Goal: Check status

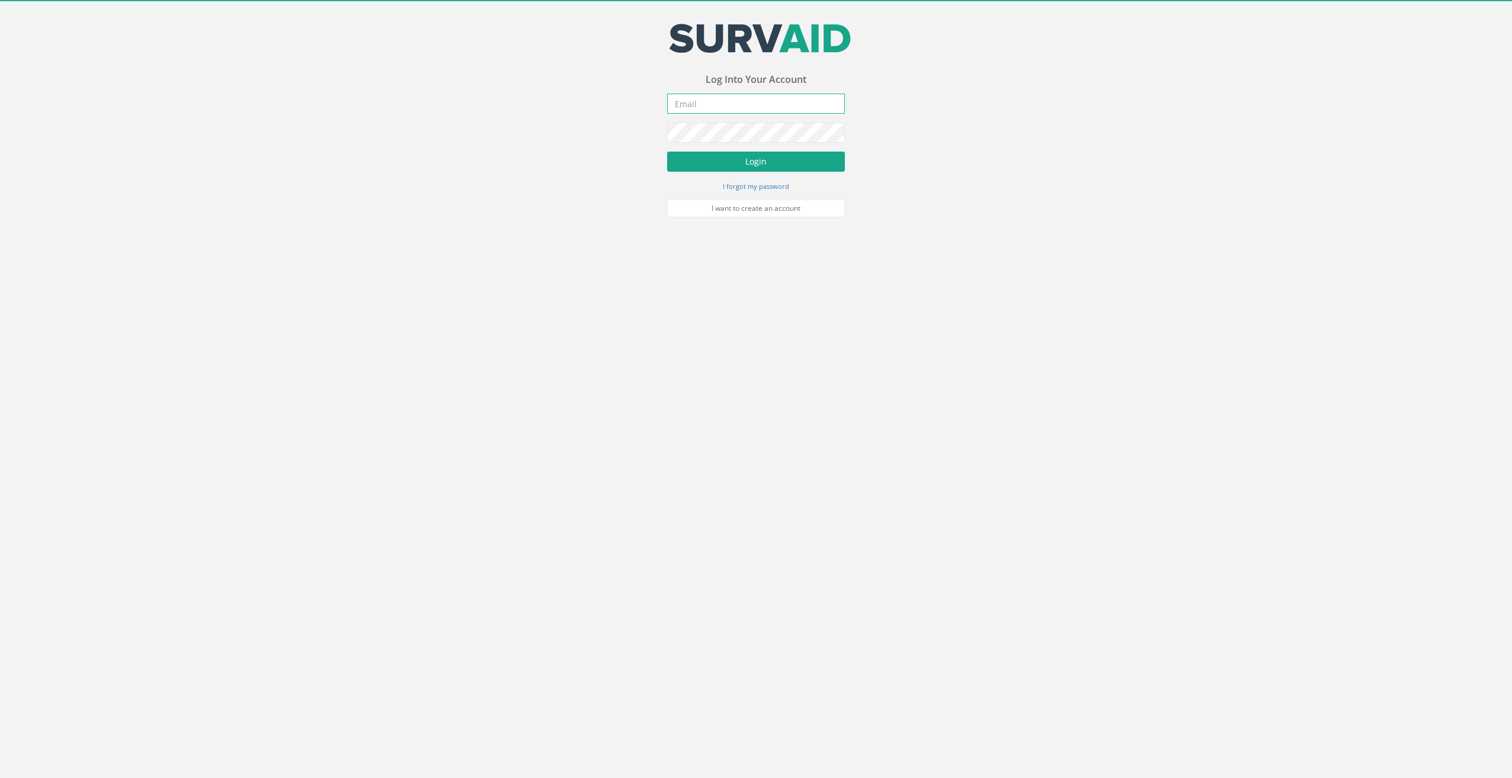
type input "[EMAIL_ADDRESS][DOMAIN_NAME]"
click at [762, 160] on button "Login" at bounding box center [756, 162] width 178 height 20
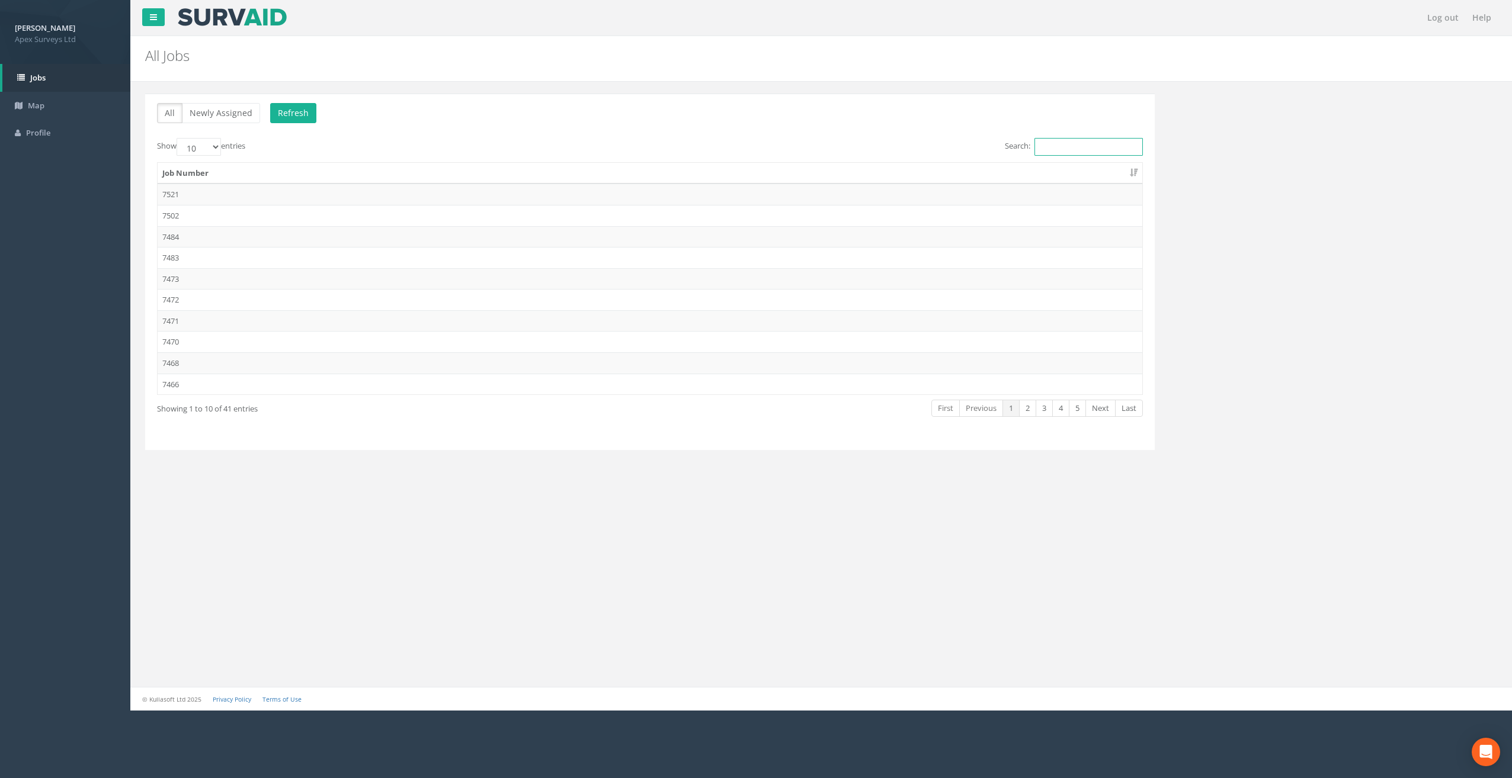
click at [1063, 152] on input "Search:" at bounding box center [1088, 147] width 108 height 18
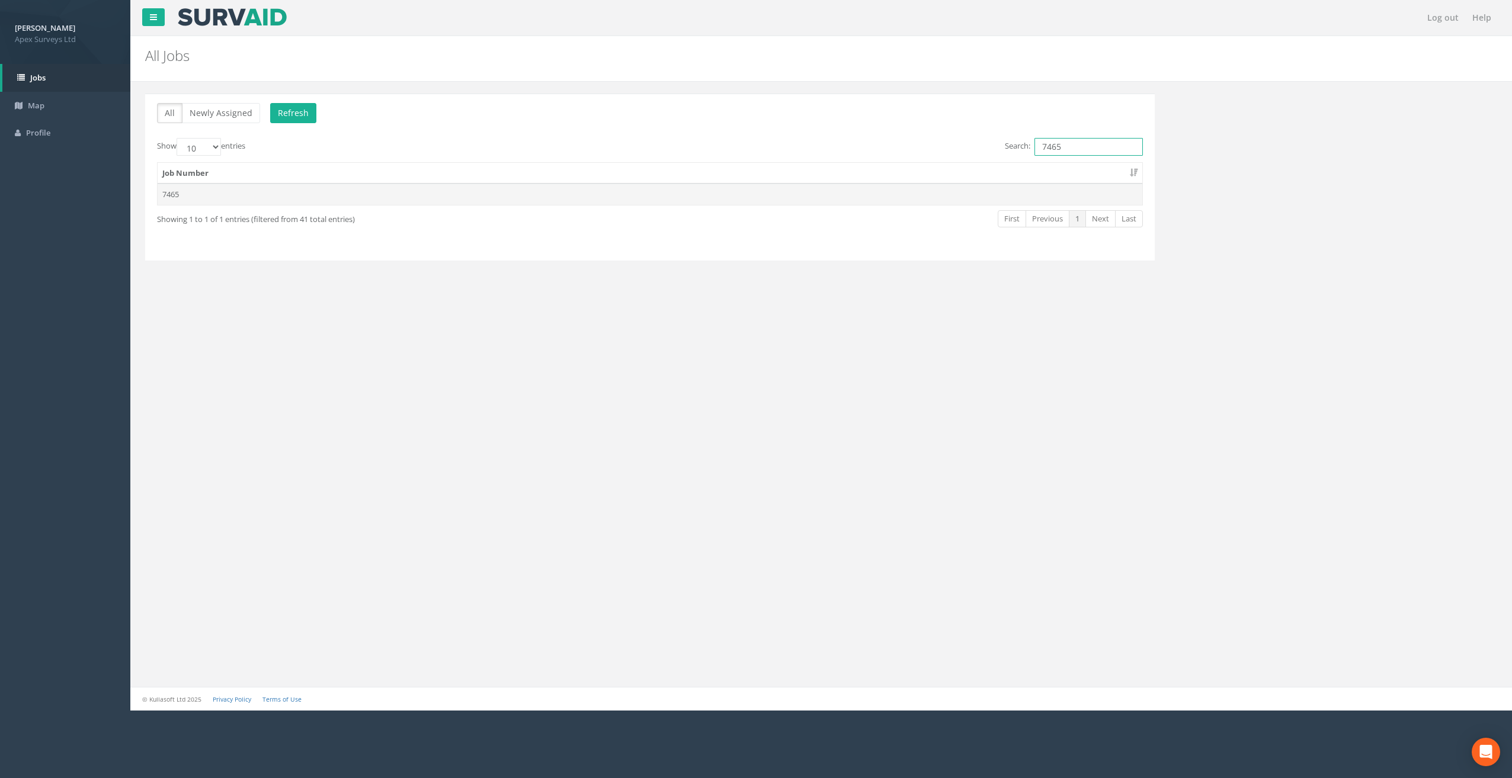
type input "7465"
click at [1007, 194] on td "7465" at bounding box center [650, 194] width 985 height 21
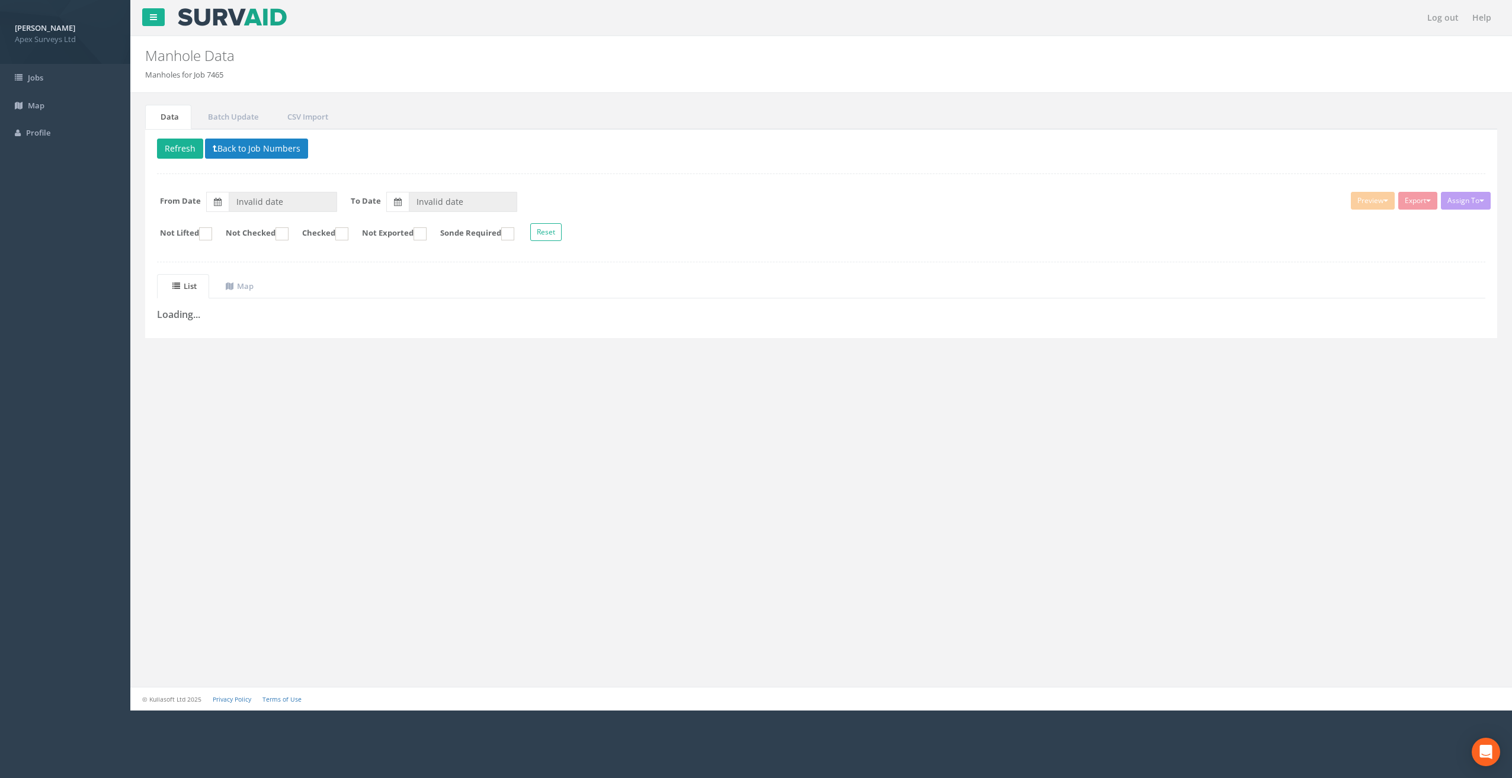
type input "[DATE]"
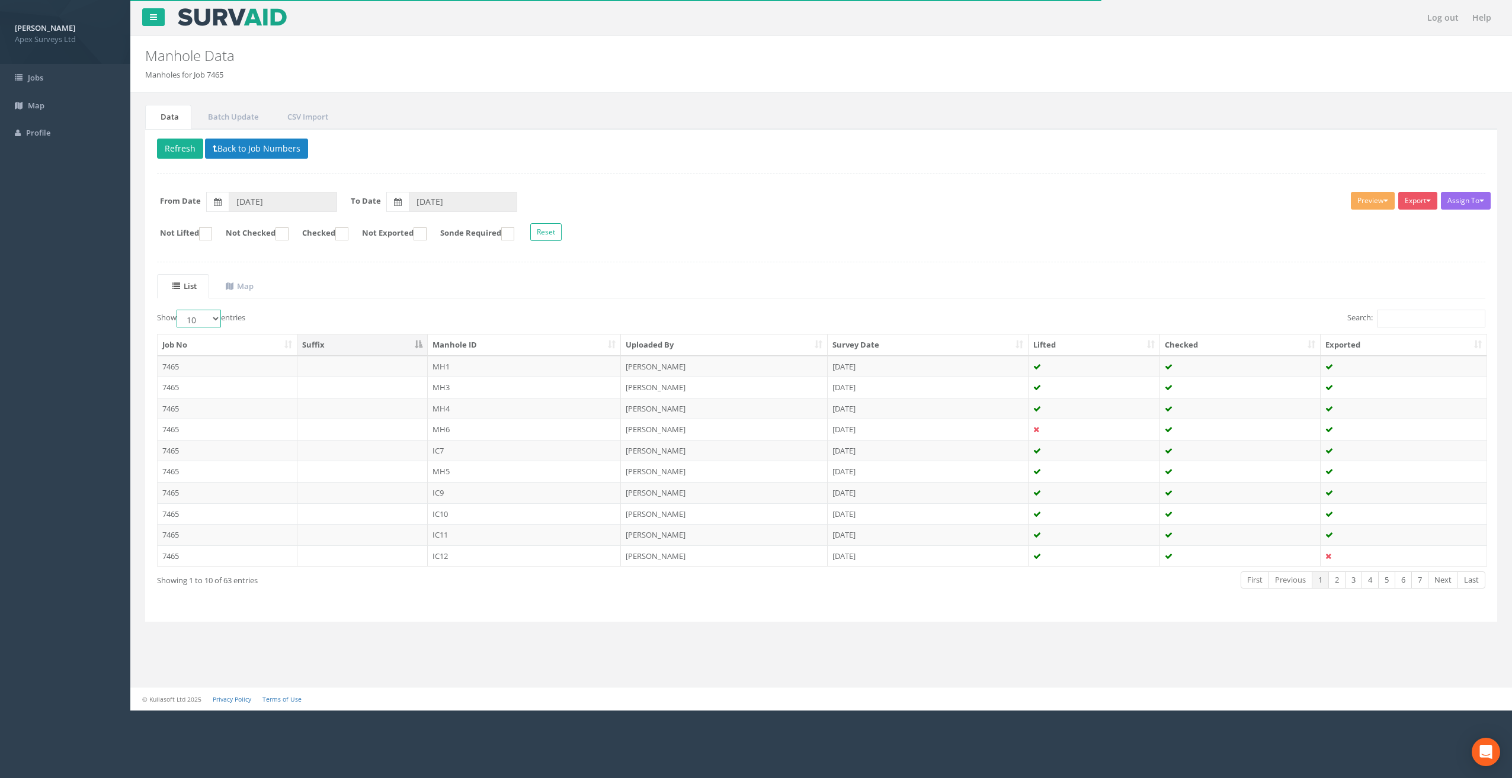
click at [221, 316] on select "10 25 50 100" at bounding box center [199, 319] width 44 height 18
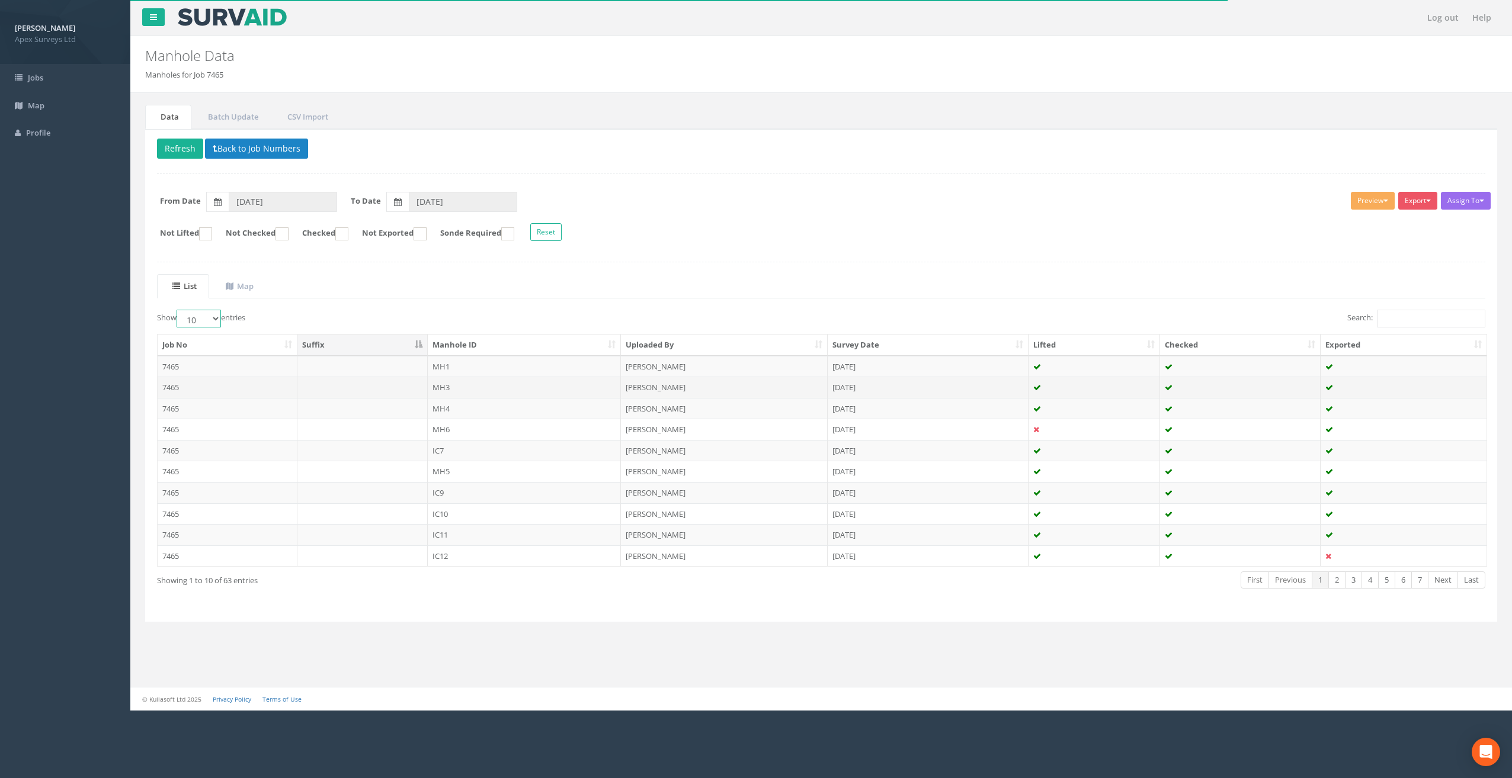
select select "100"
click at [178, 310] on select "10 25 50 100" at bounding box center [199, 319] width 44 height 18
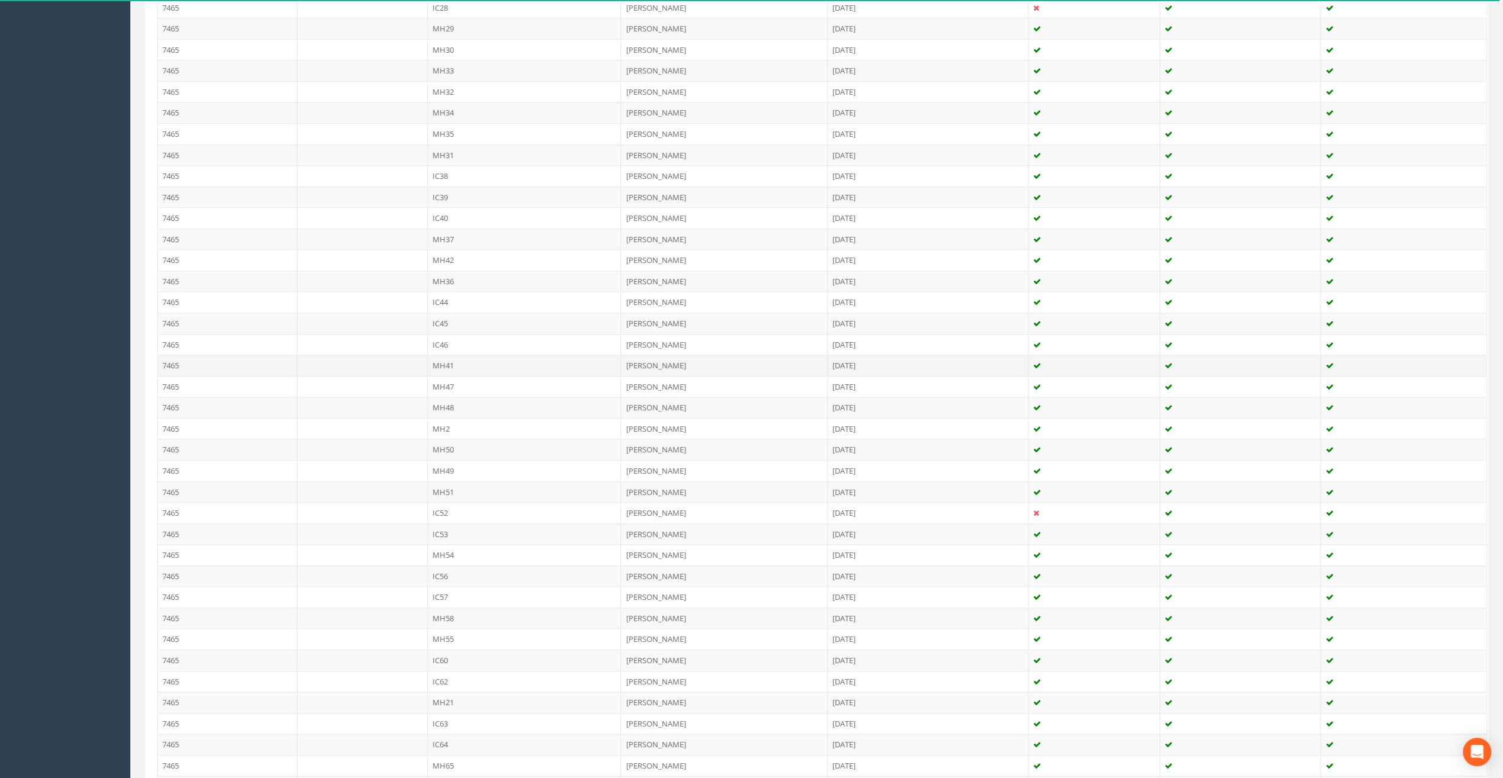
scroll to position [983, 0]
click at [453, 553] on td "MH21" at bounding box center [525, 563] width 194 height 21
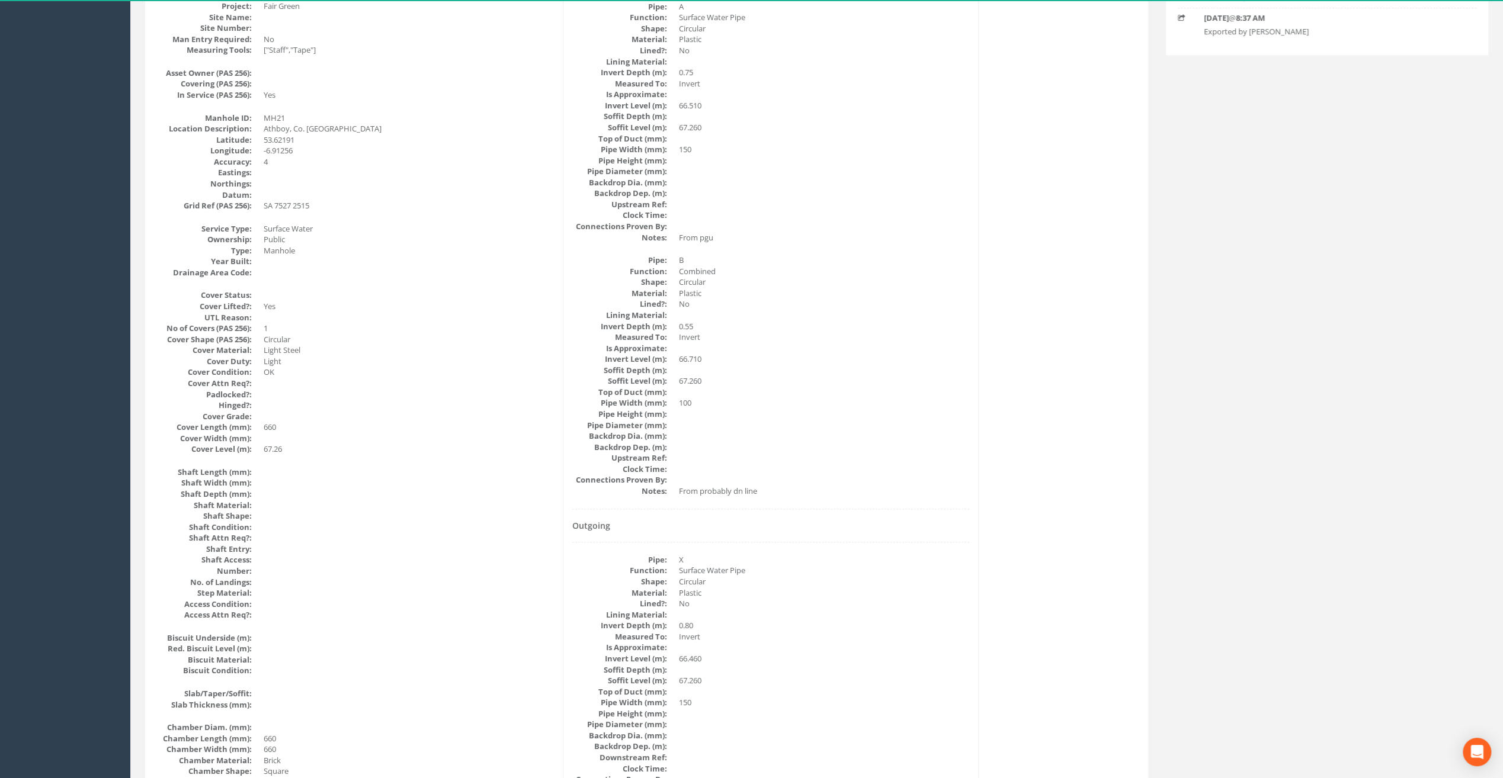
scroll to position [237, 0]
